Goal: Transaction & Acquisition: Purchase product/service

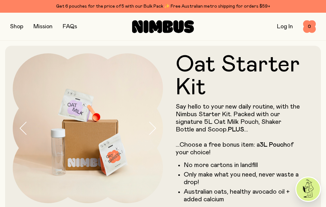
click at [19, 31] on button "button" at bounding box center [16, 26] width 13 height 9
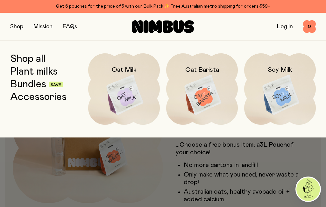
click at [38, 72] on link "Plant milks" at bounding box center [33, 71] width 47 height 11
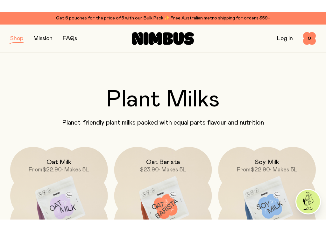
scroll to position [65, 0]
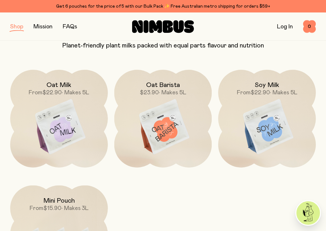
click at [179, 110] on img at bounding box center [163, 127] width 98 height 114
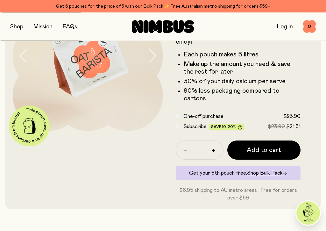
scroll to position [85, 0]
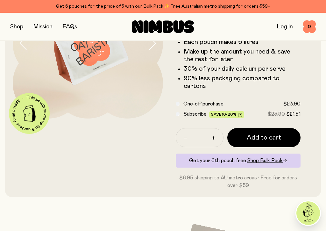
click at [264, 161] on span "Shop Bulk Pack" at bounding box center [265, 160] width 36 height 5
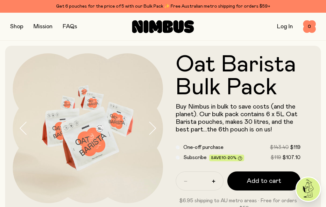
click at [14, 25] on button "button" at bounding box center [16, 26] width 13 height 9
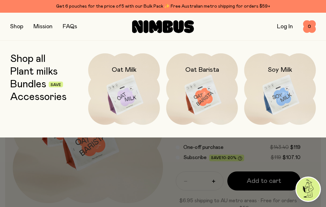
click at [200, 88] on img at bounding box center [202, 95] width 72 height 84
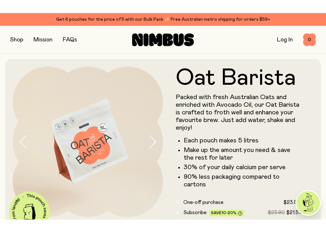
scroll to position [8, 0]
